Goal: Transaction & Acquisition: Subscribe to service/newsletter

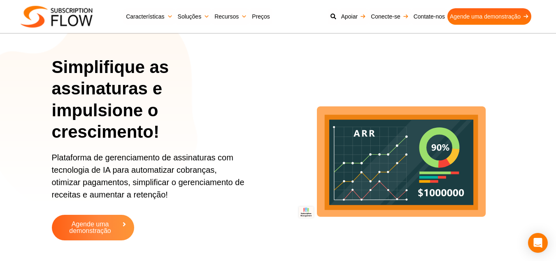
click at [283, 25] on nav "Características Gerenciamento de Assinaturas Manuseio de assinaturas Produto, P…" at bounding box center [330, 16] width 412 height 25
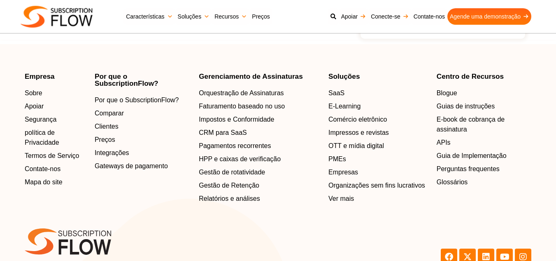
scroll to position [2766, 0]
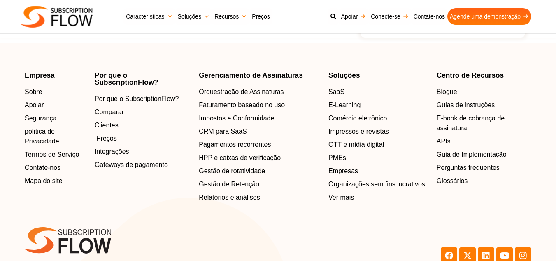
click at [114, 142] on font "Preços" at bounding box center [106, 138] width 21 height 7
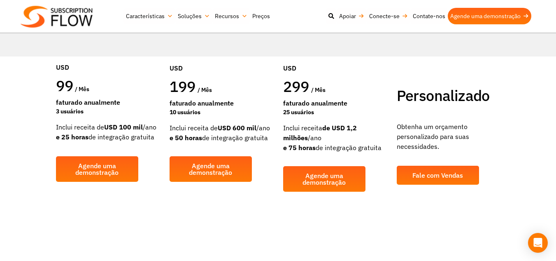
scroll to position [247, 0]
